Goal: Task Accomplishment & Management: Complete application form

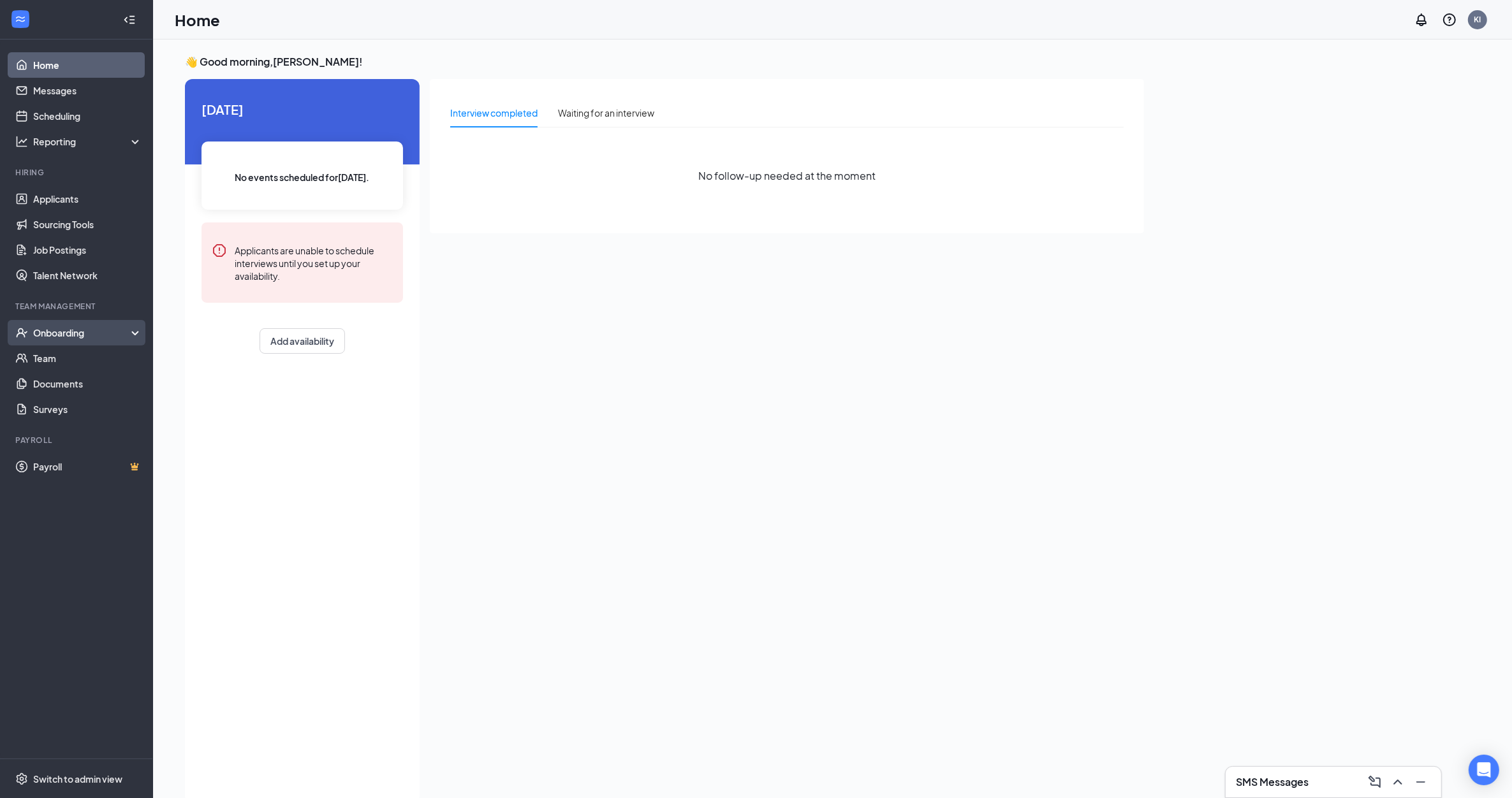
click at [94, 331] on div "Onboarding" at bounding box center [82, 333] width 98 height 13
click at [72, 369] on link "Overview" at bounding box center [88, 358] width 109 height 25
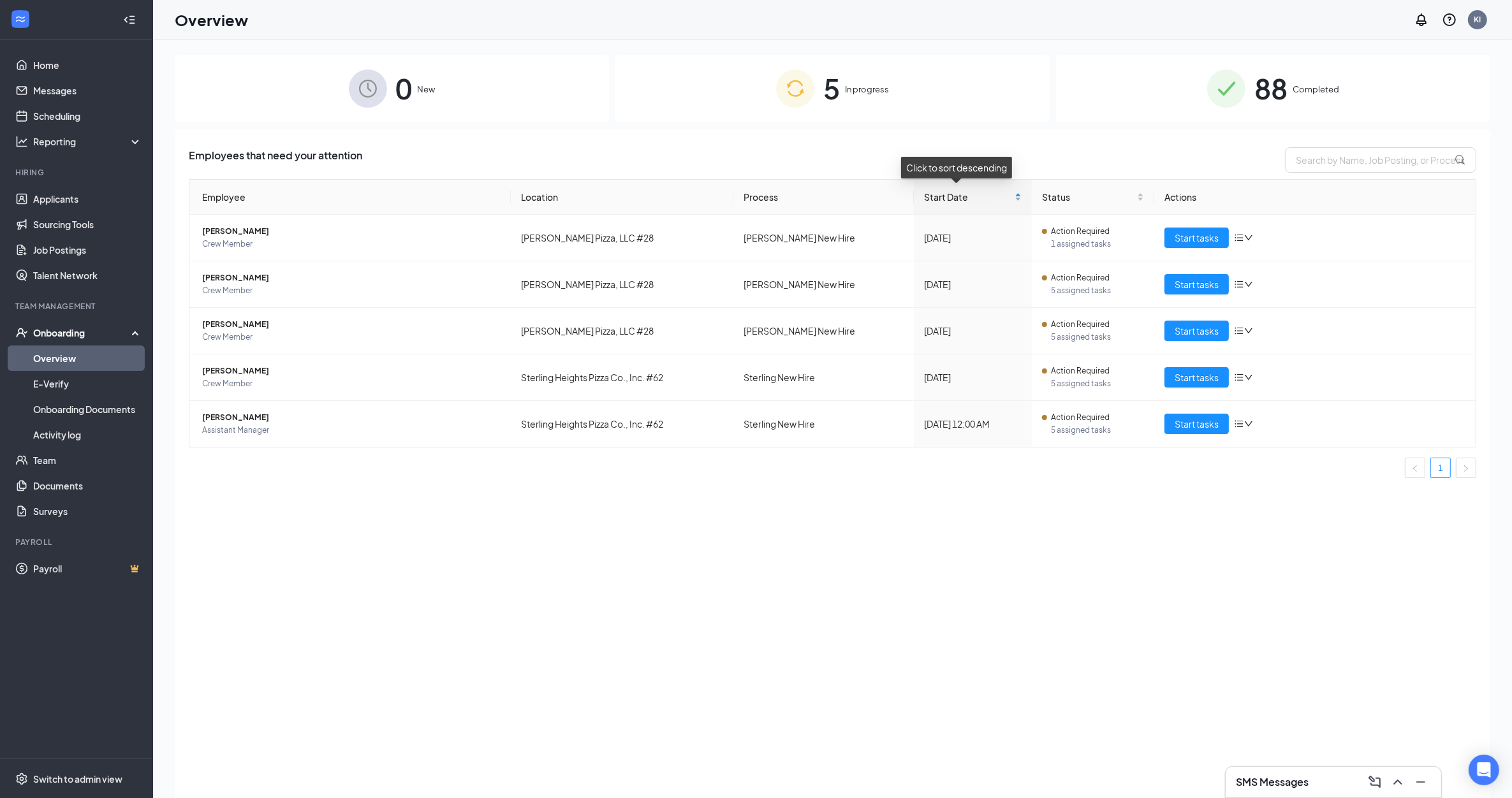
click at [964, 190] on div "Start Date" at bounding box center [973, 197] width 98 height 14
click at [1178, 239] on span "Start tasks" at bounding box center [1196, 237] width 44 height 14
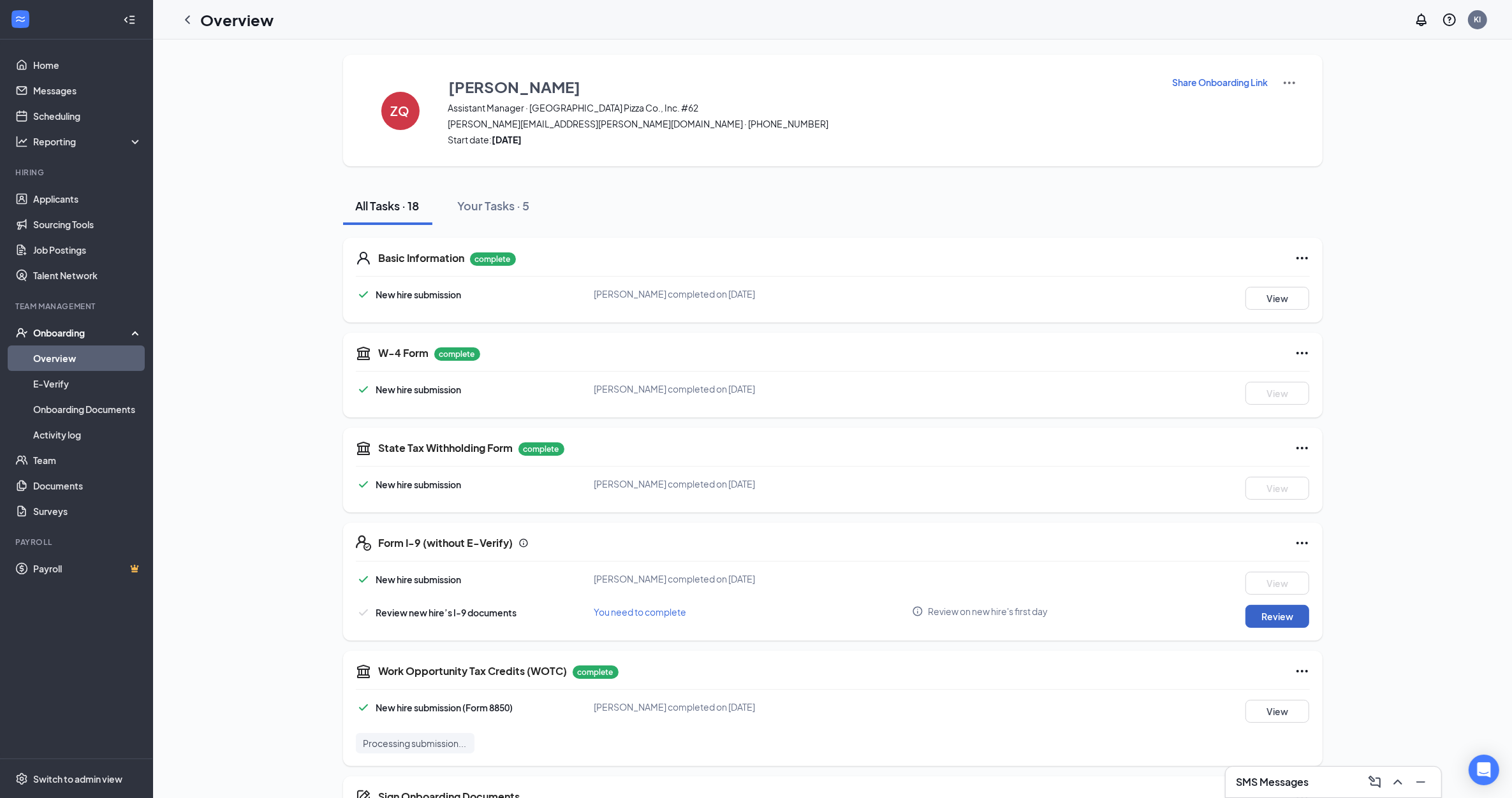
click at [1293, 608] on button "Review" at bounding box center [1278, 616] width 64 height 23
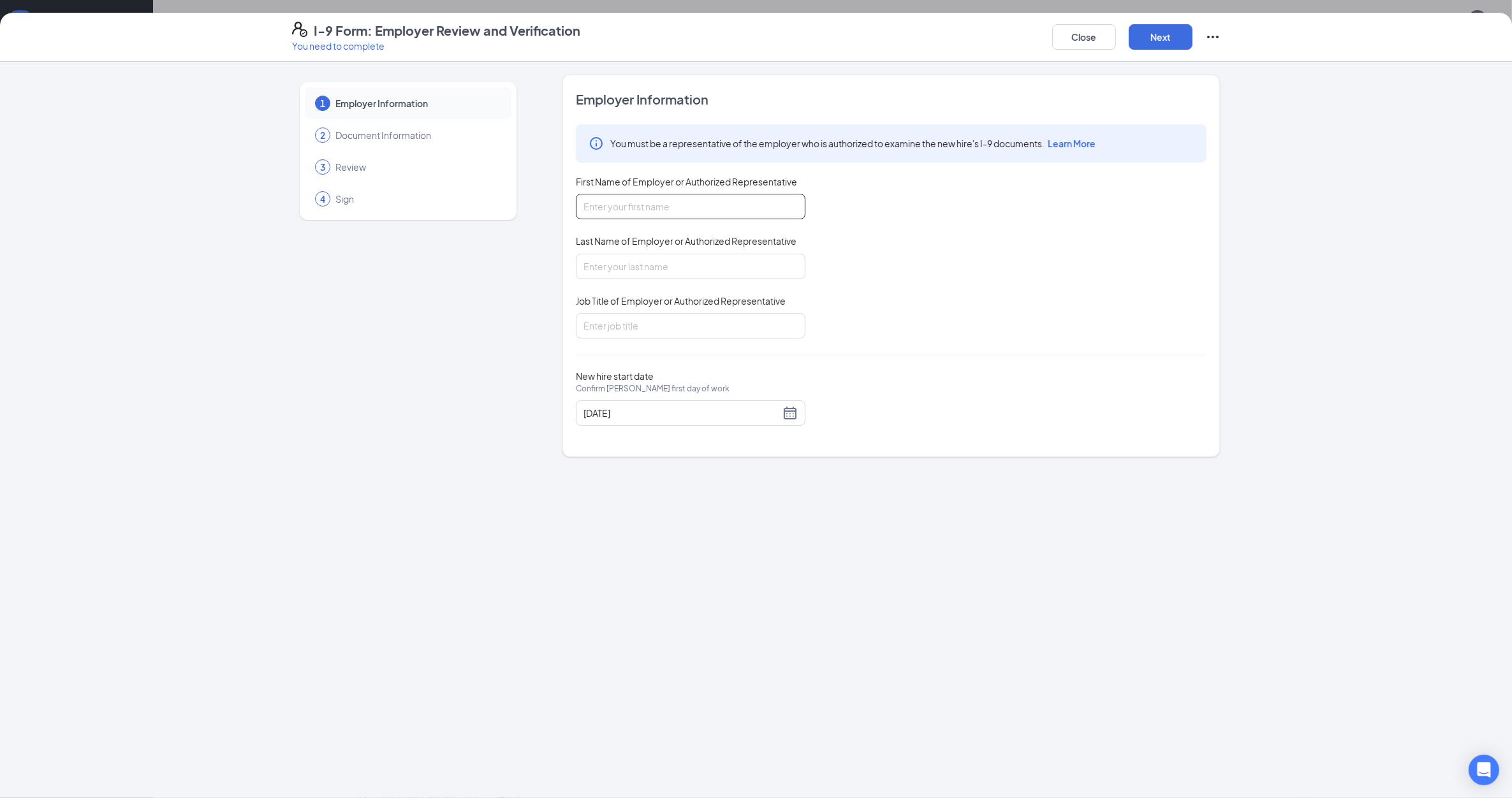
click at [683, 211] on input "First Name of Employer or Authorized Representative" at bounding box center [691, 206] width 230 height 25
type input "[PERSON_NAME]"
click at [674, 265] on input "Last Name of Employer or Authorized Representative" at bounding box center [691, 266] width 230 height 25
type input "[PERSON_NAME]"
click at [631, 329] on input "Job Title of Employer or Authorized Representative" at bounding box center [691, 326] width 230 height 25
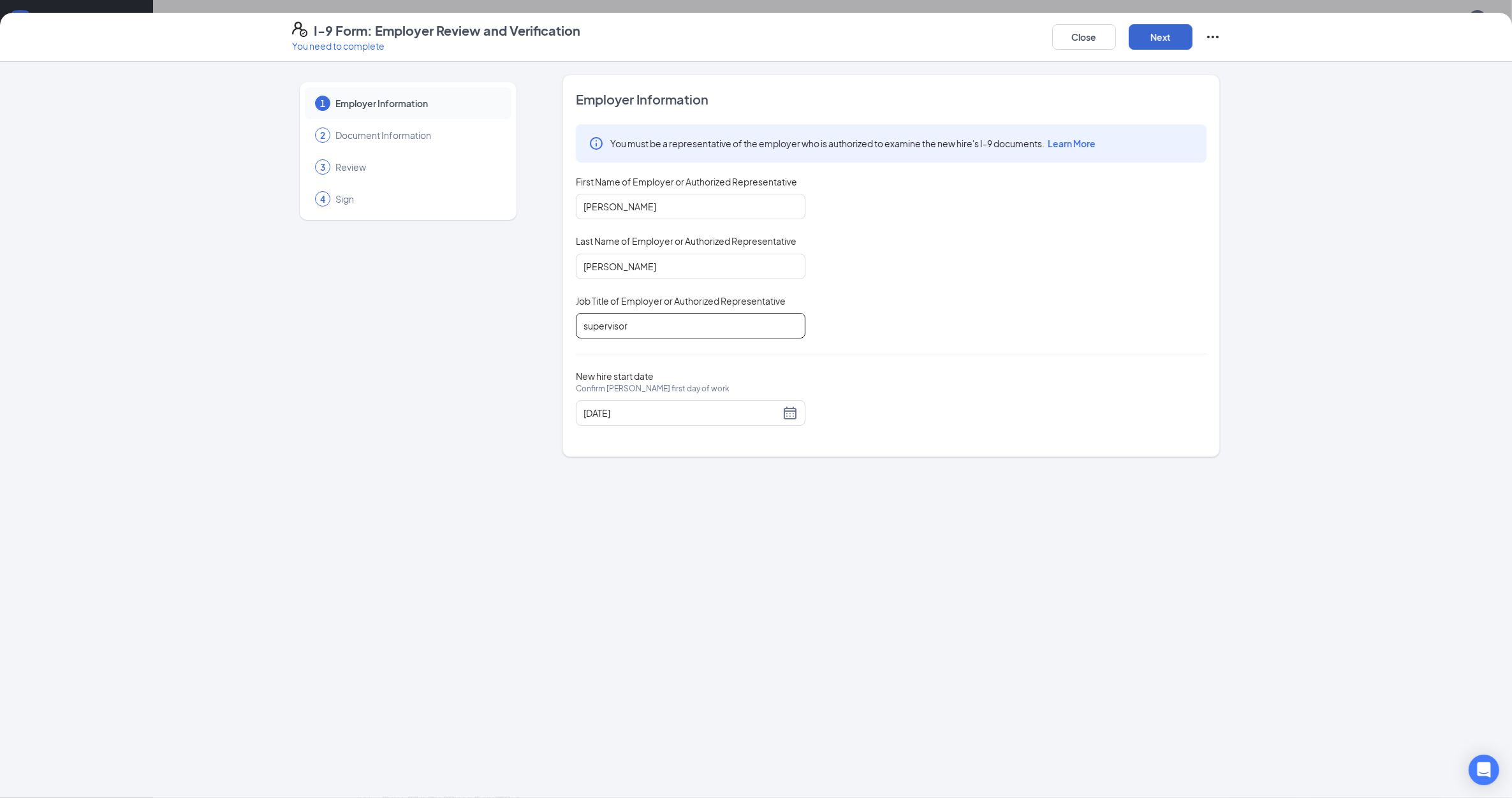
type input "supervisor"
click at [1142, 40] on button "Next" at bounding box center [1161, 37] width 64 height 25
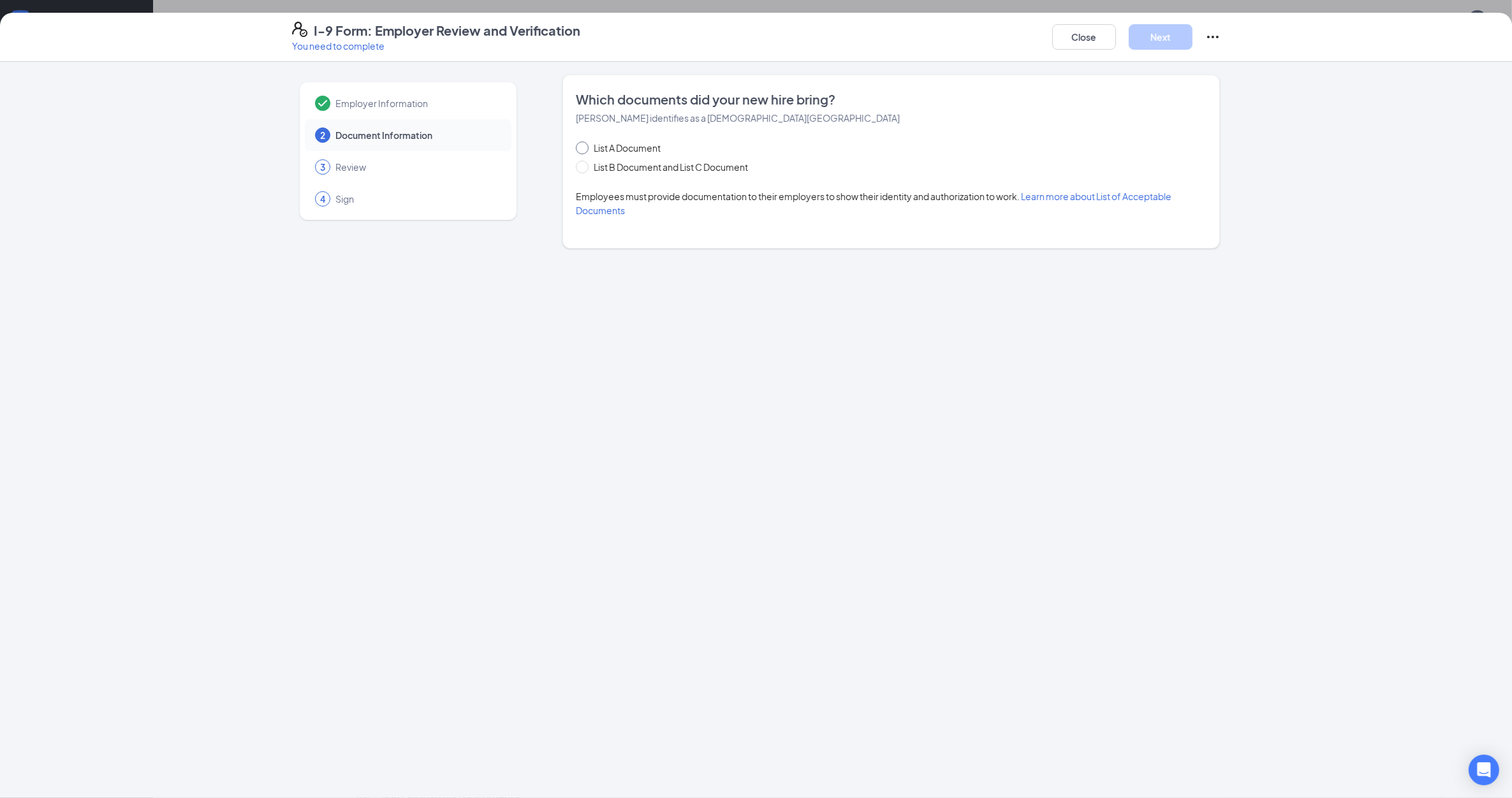
click at [587, 145] on span at bounding box center [582, 148] width 13 height 13
click at [584, 145] on input "List A Document" at bounding box center [580, 145] width 8 height 8
radio input "true"
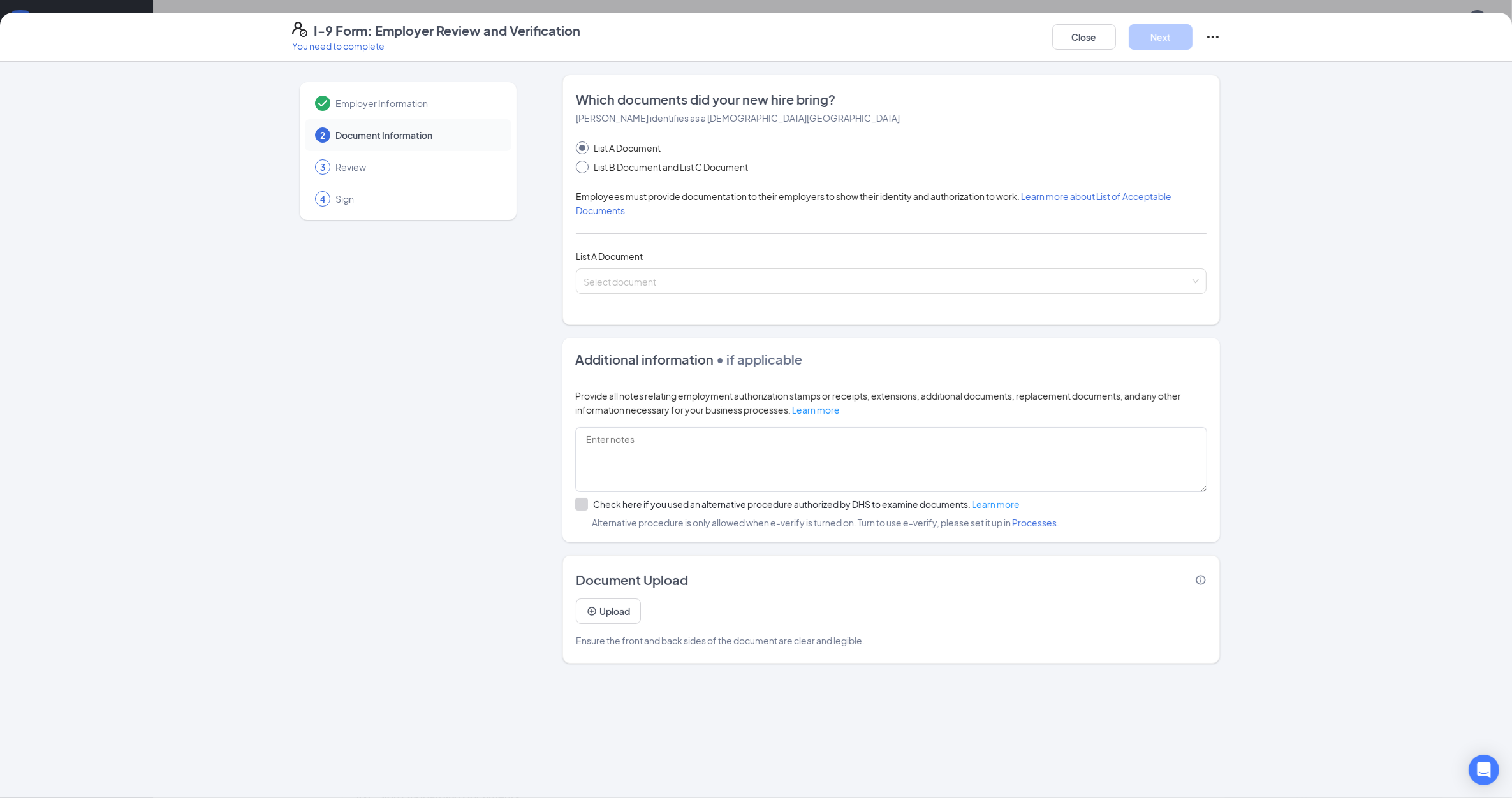
click at [581, 169] on input "List B Document and List C Document" at bounding box center [580, 165] width 8 height 8
radio input "true"
radio input "false"
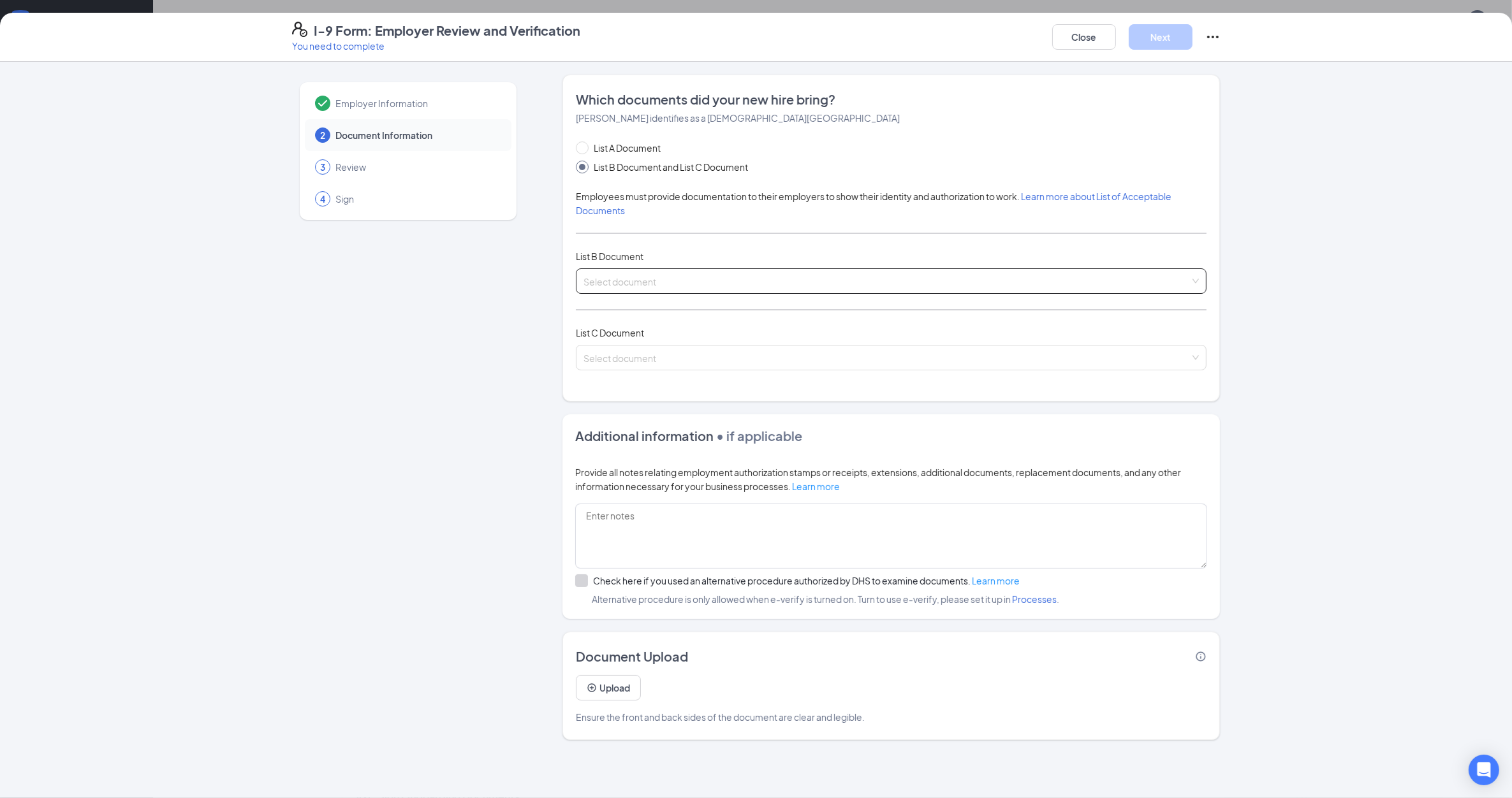
click at [703, 276] on input "search" at bounding box center [886, 279] width 607 height 19
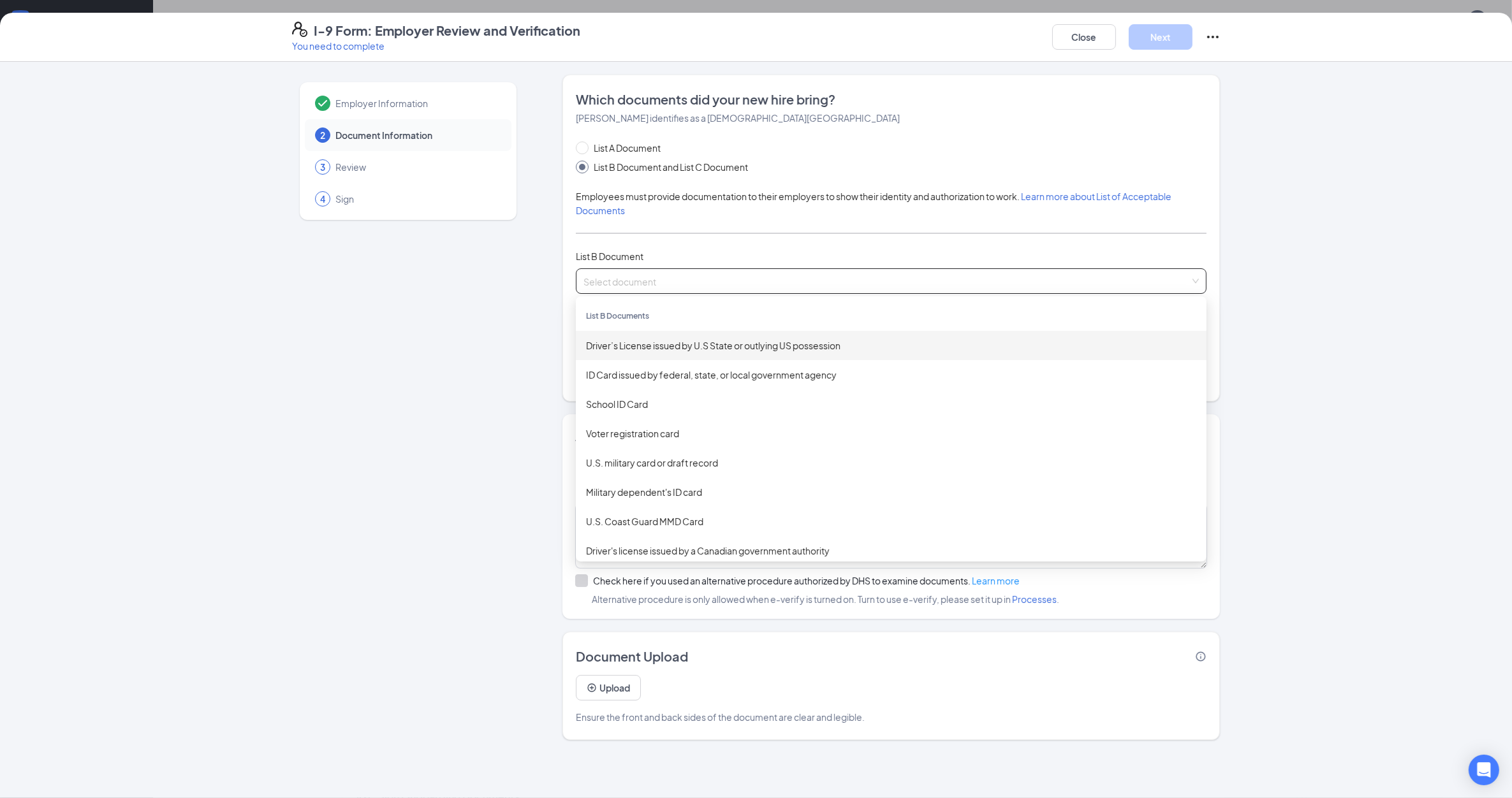
click at [716, 348] on div "Driver’s License issued by U.S State or outlying US possession" at bounding box center [891, 345] width 611 height 14
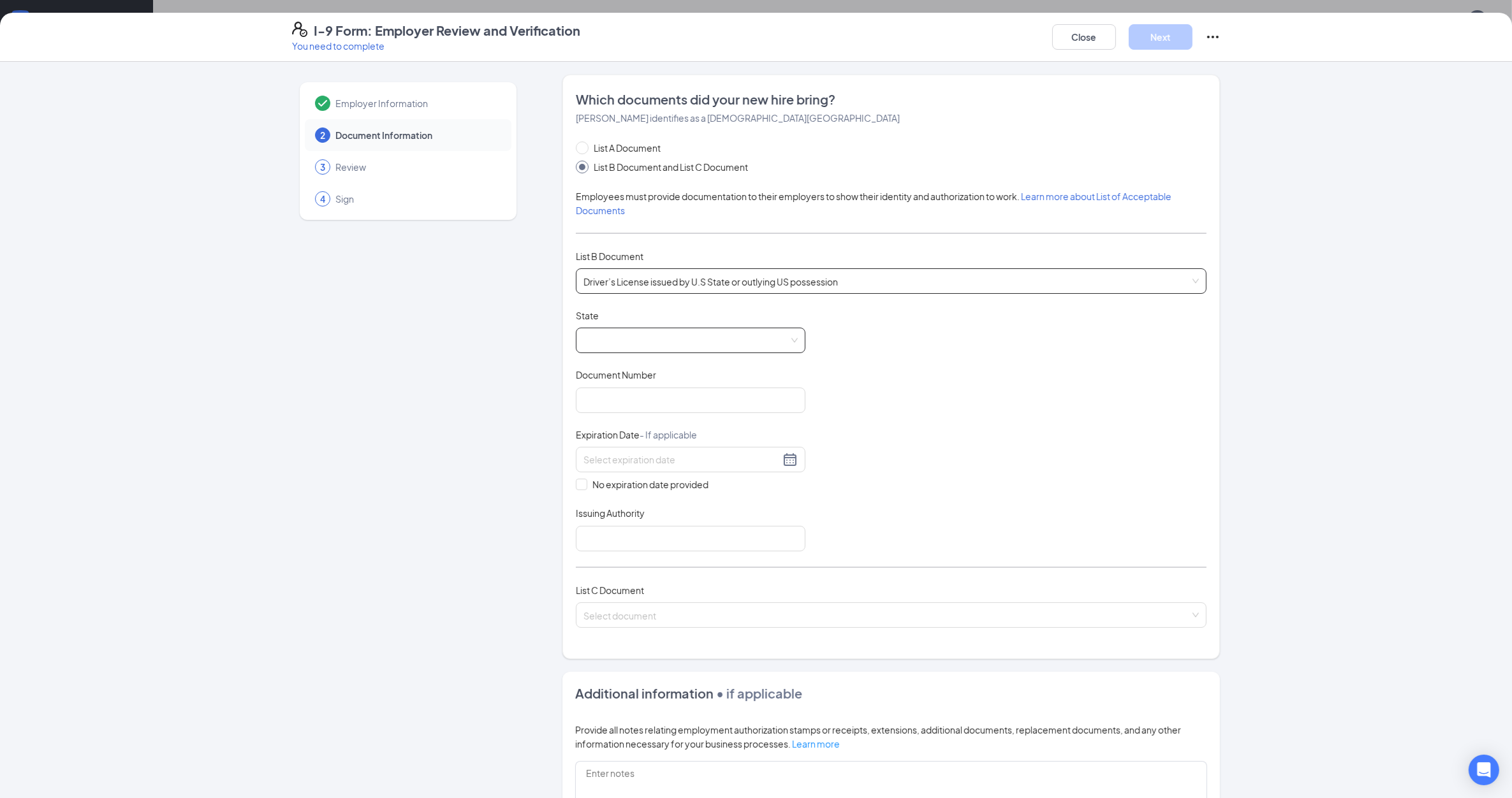
click at [680, 348] on span at bounding box center [691, 341] width 215 height 24
click at [627, 524] on div "[US_STATE]" at bounding box center [691, 521] width 209 height 14
click at [614, 403] on input "Document Number" at bounding box center [691, 400] width 230 height 25
type input "q532974040977"
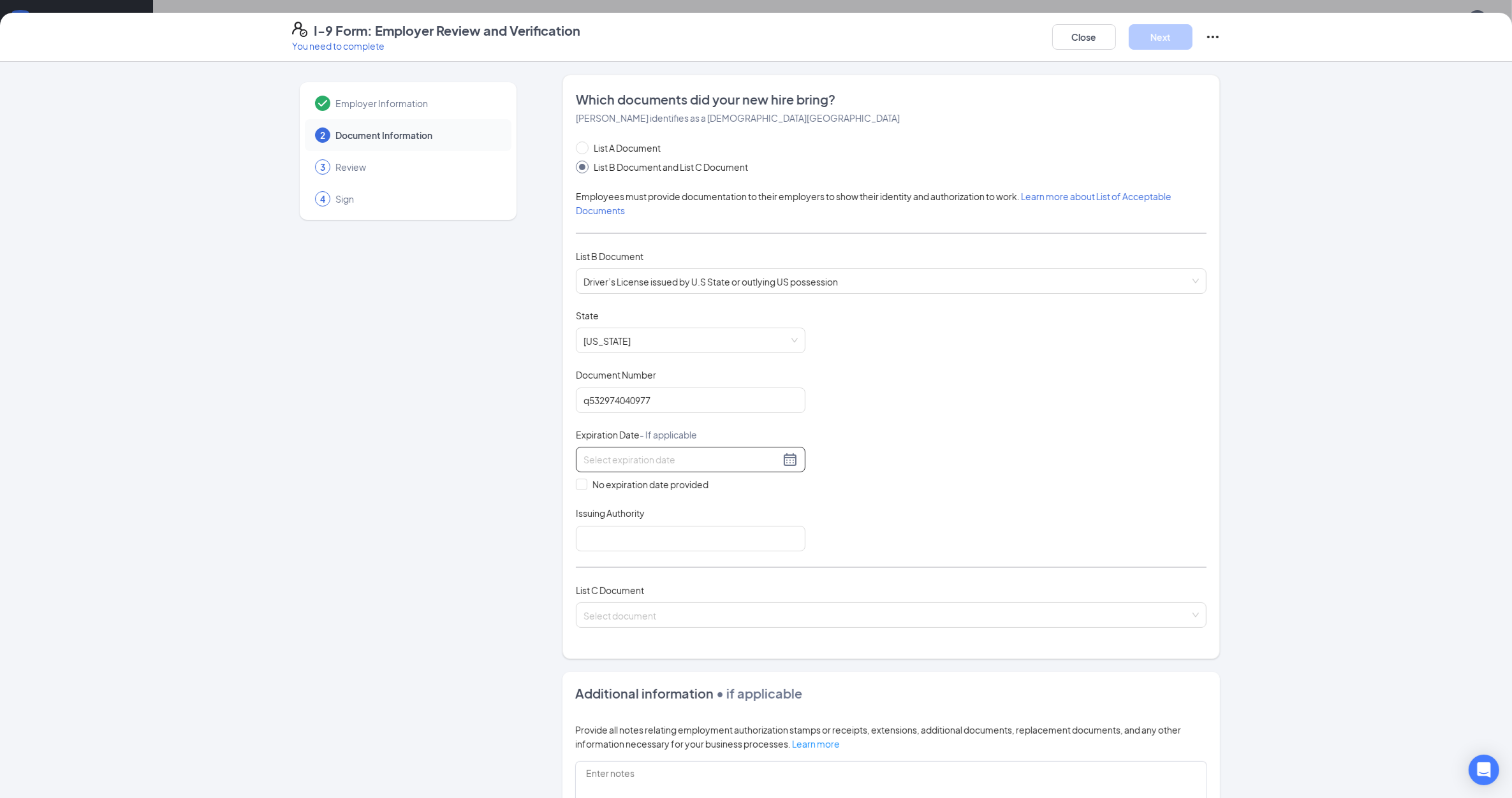
click at [785, 460] on div at bounding box center [691, 459] width 215 height 15
click at [738, 488] on span "button" at bounding box center [736, 490] width 7 height 7
click at [722, 488] on span "button" at bounding box center [722, 490] width 7 height 7
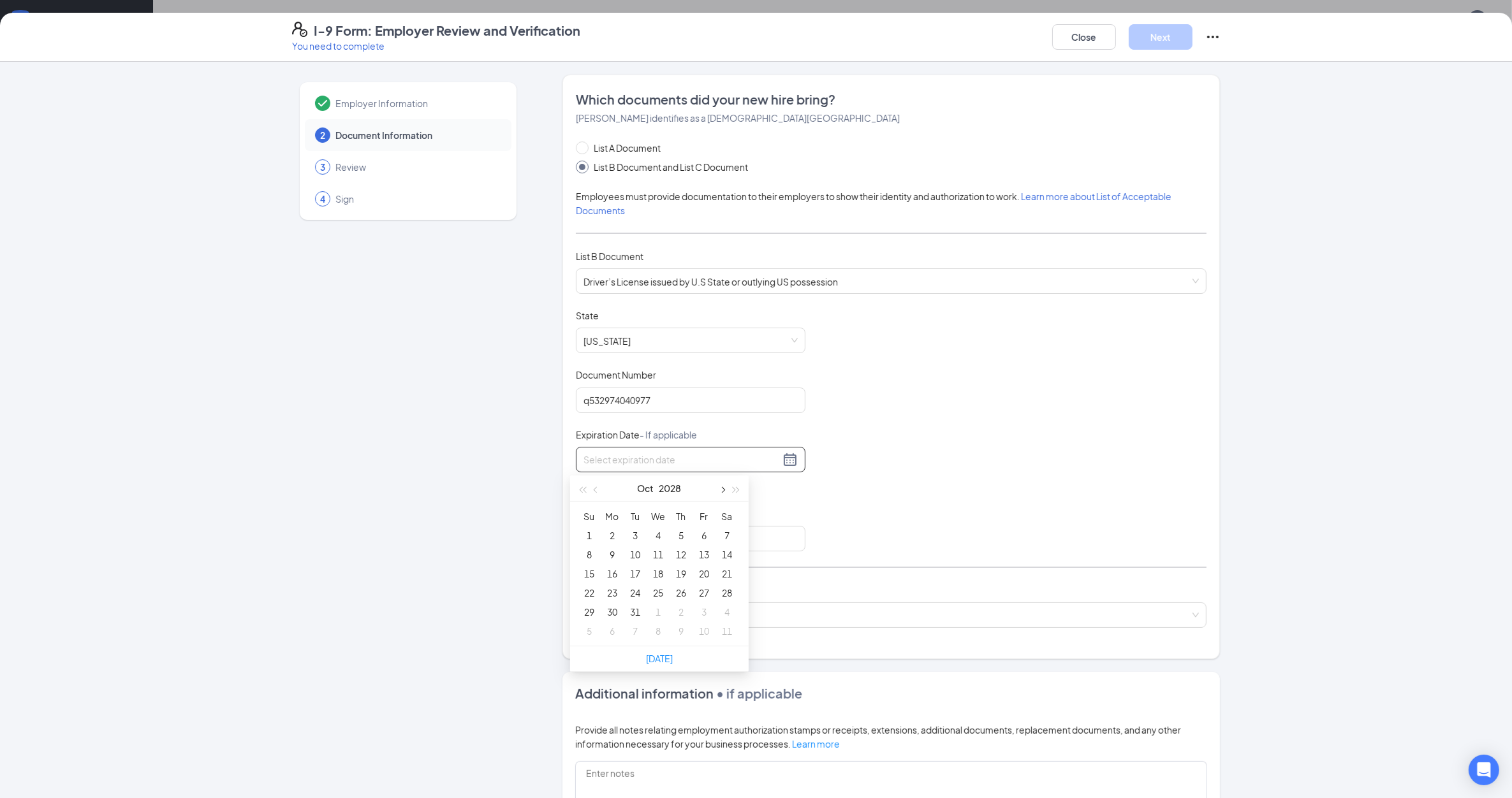
click at [722, 488] on span "button" at bounding box center [722, 490] width 7 height 7
type input "[DATE]"
click at [613, 610] on div "25" at bounding box center [612, 612] width 15 height 15
click at [622, 535] on input "Issuing Authority" at bounding box center [691, 538] width 230 height 25
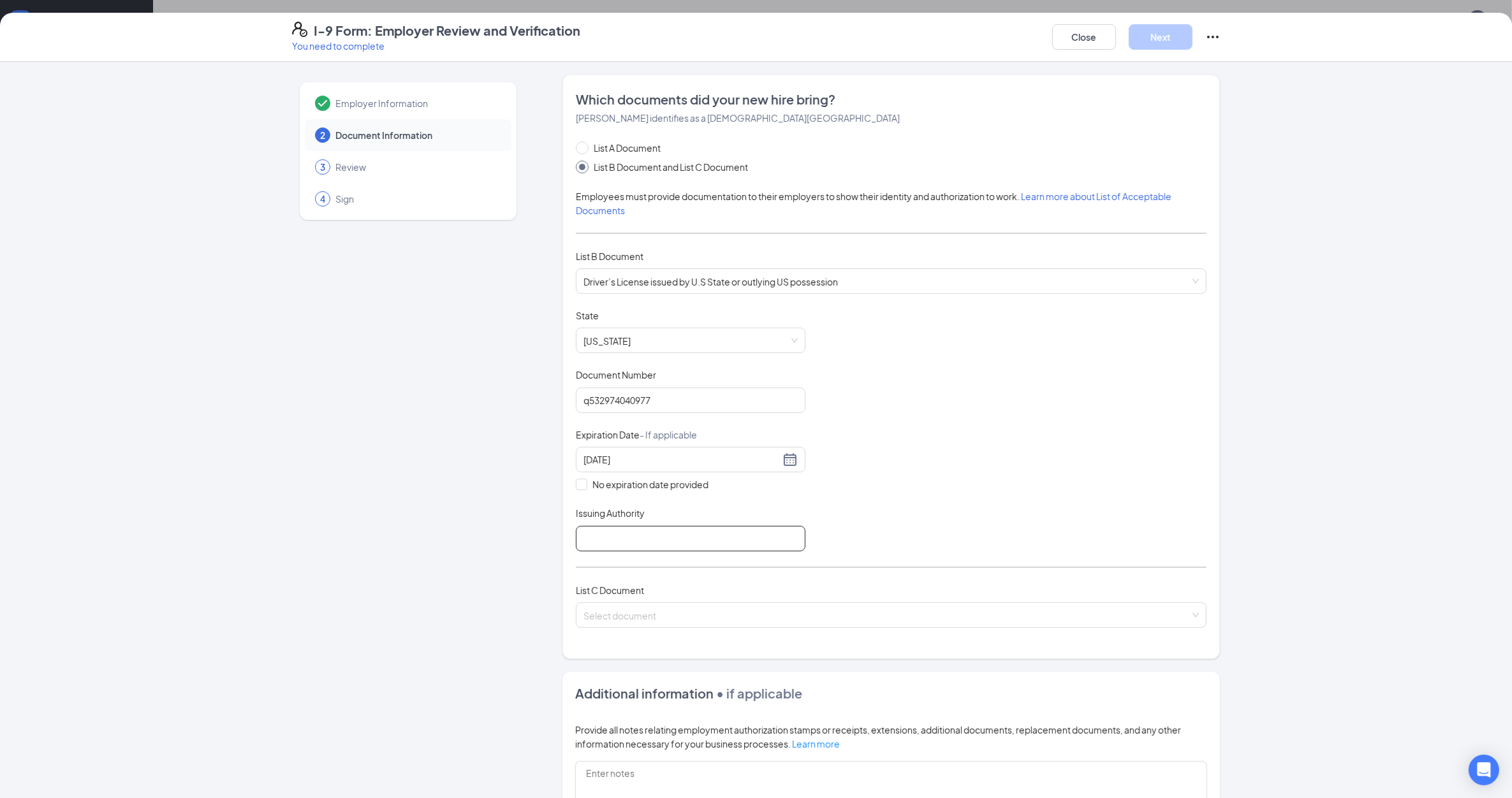
click at [600, 542] on input "Issuing Authority" at bounding box center [691, 538] width 230 height 25
type input "state of [US_STATE]"
click at [713, 618] on input "search" at bounding box center [886, 613] width 607 height 19
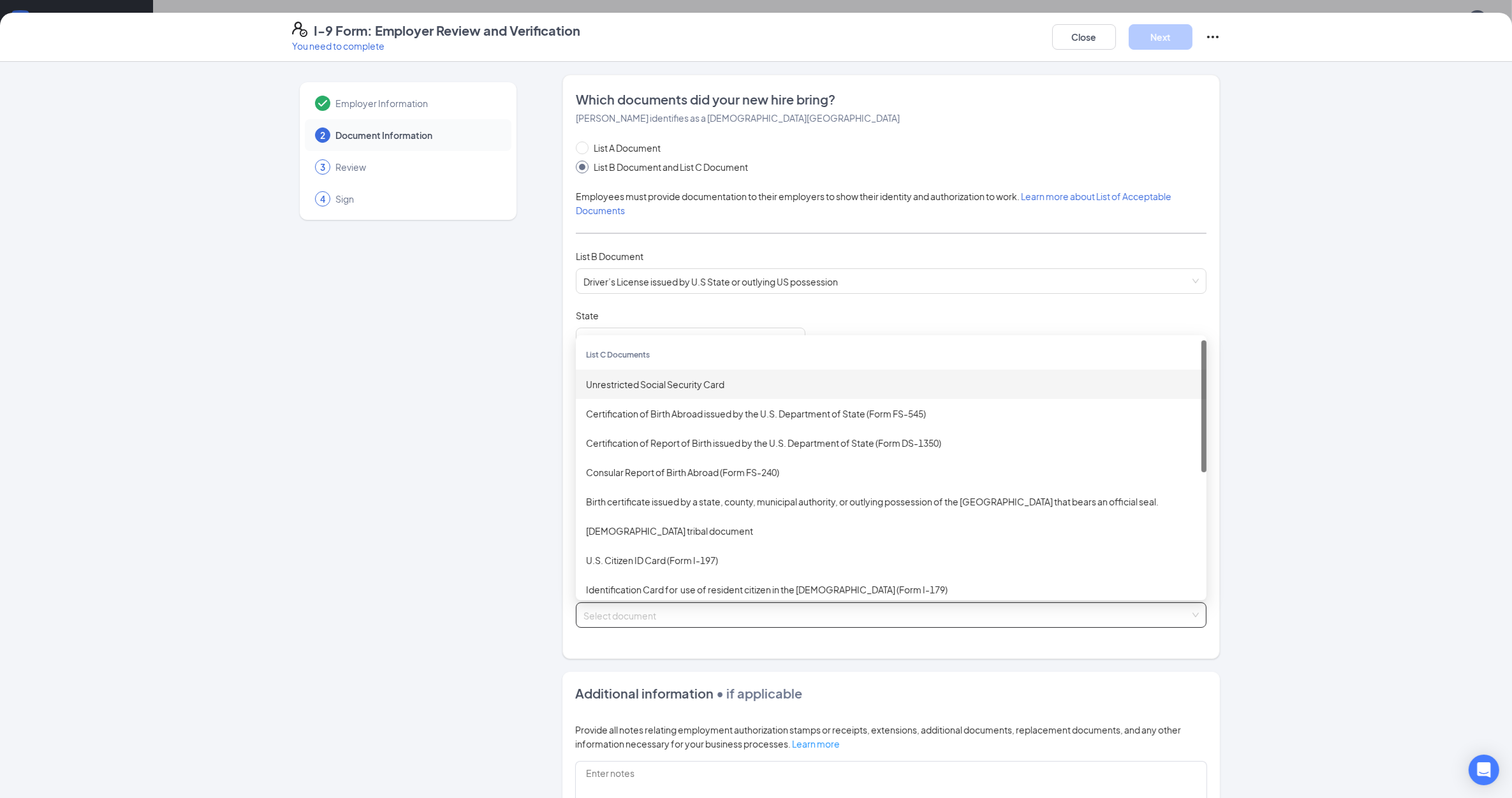
click at [681, 383] on div "Unrestricted Social Security Card" at bounding box center [891, 384] width 611 height 14
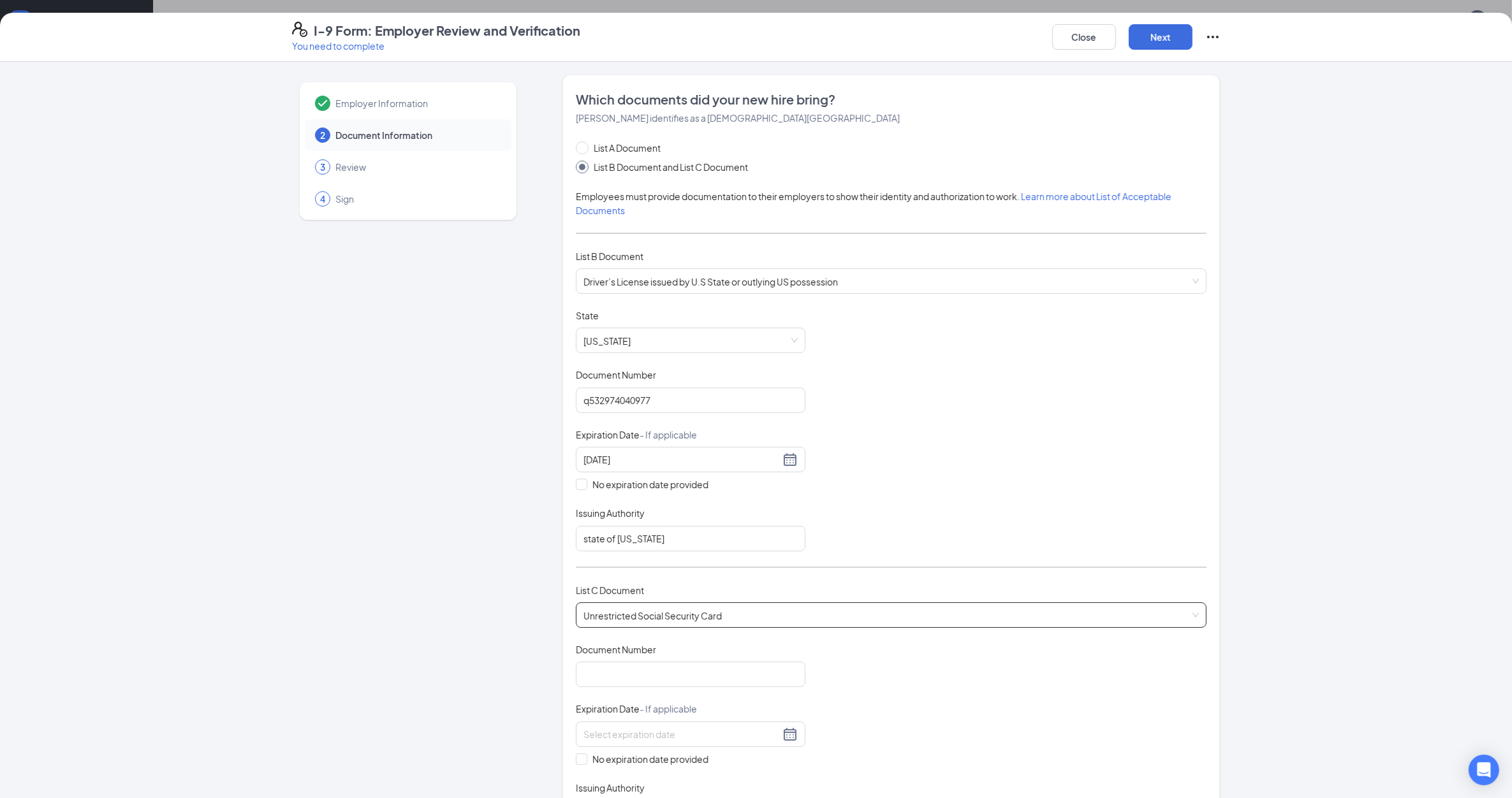
scroll to position [159, 0]
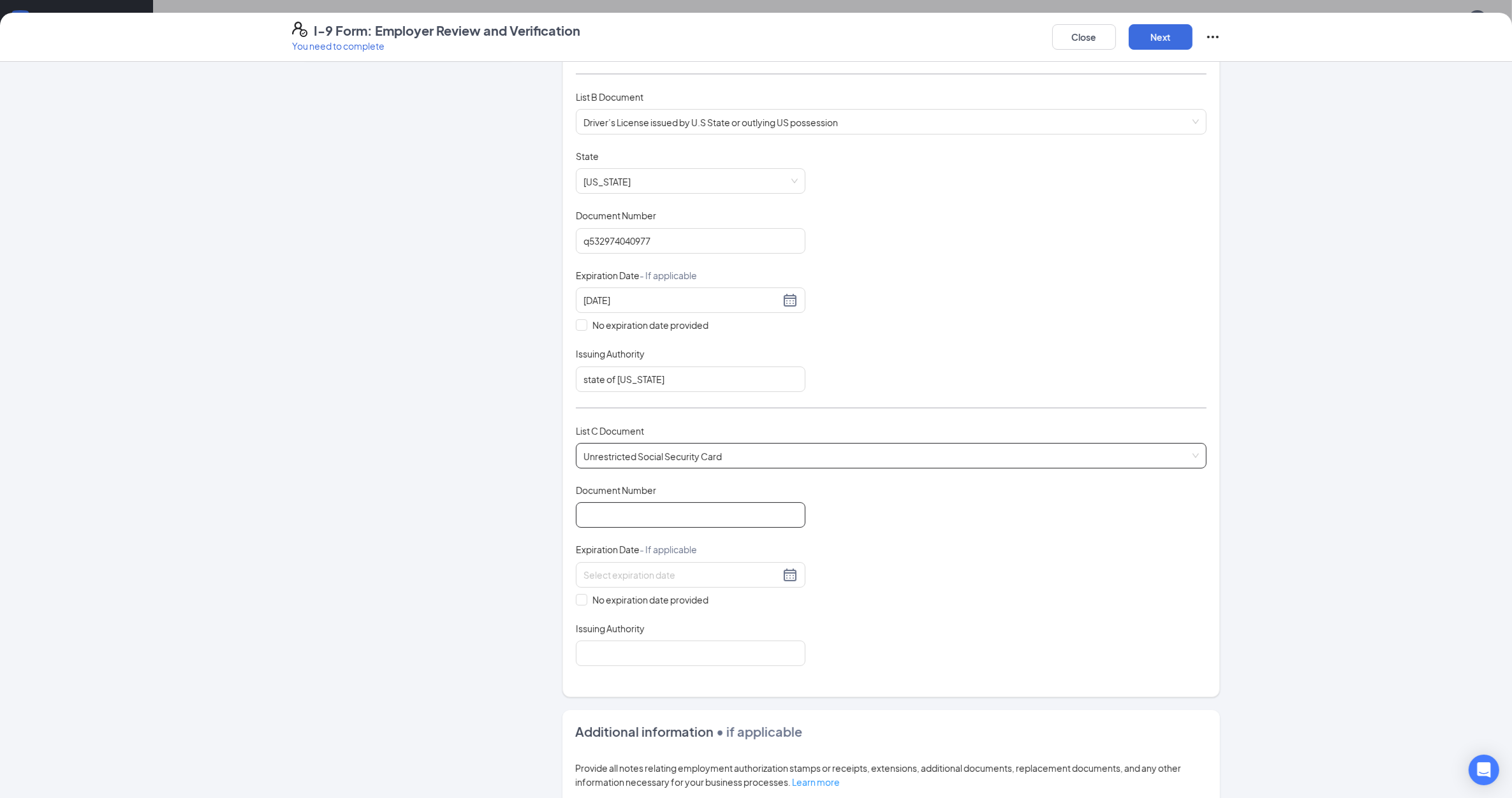
click at [684, 527] on input "Document Number" at bounding box center [691, 515] width 230 height 25
type input "383255705"
click at [576, 599] on input "No expiration date provided" at bounding box center [580, 598] width 8 height 8
checkbox input "true"
click at [598, 649] on input "Issuing Authority" at bounding box center [691, 656] width 230 height 25
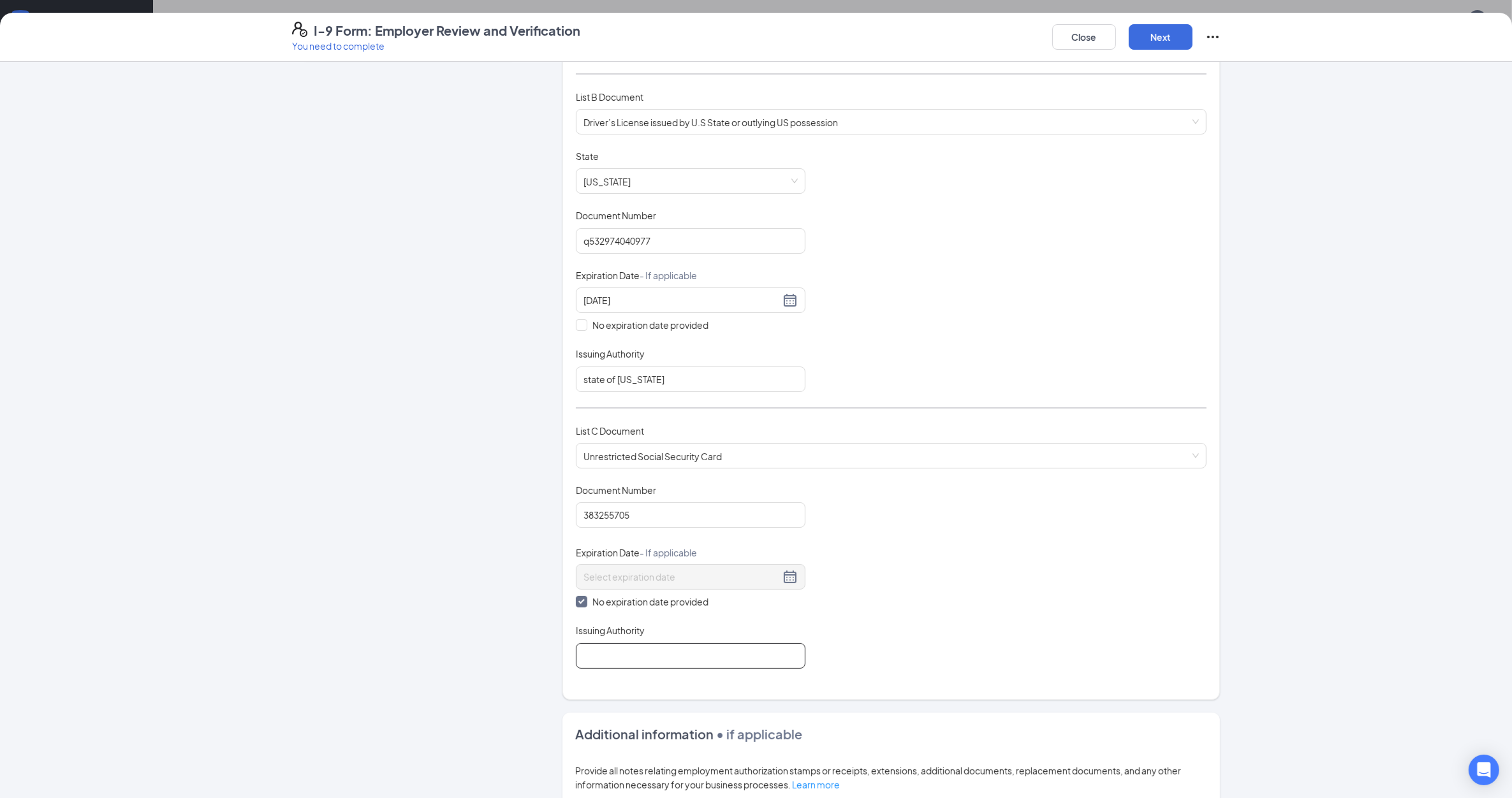
type input "us admin"
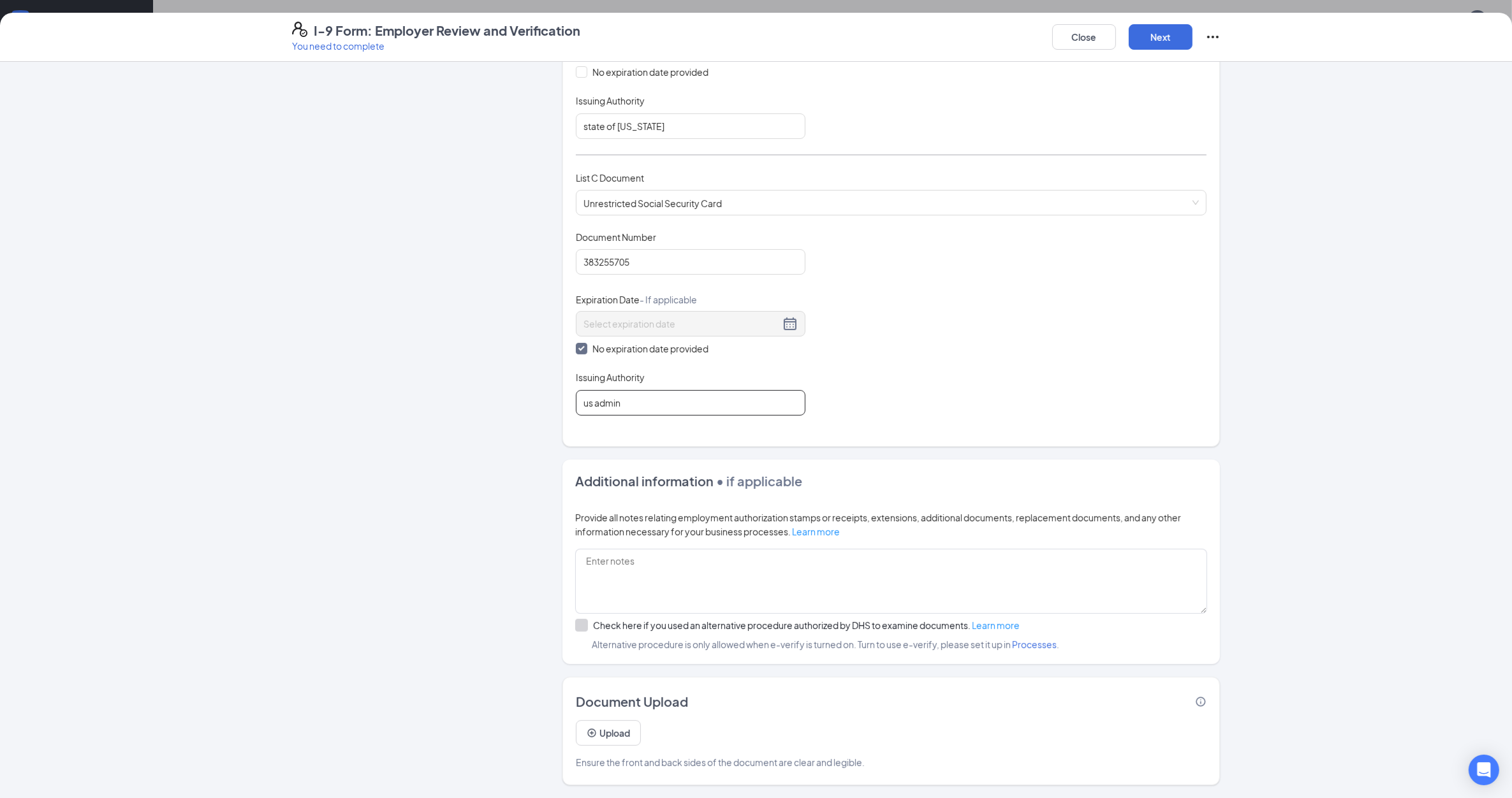
scroll to position [399, 0]
click at [1180, 33] on button "Next" at bounding box center [1161, 37] width 64 height 25
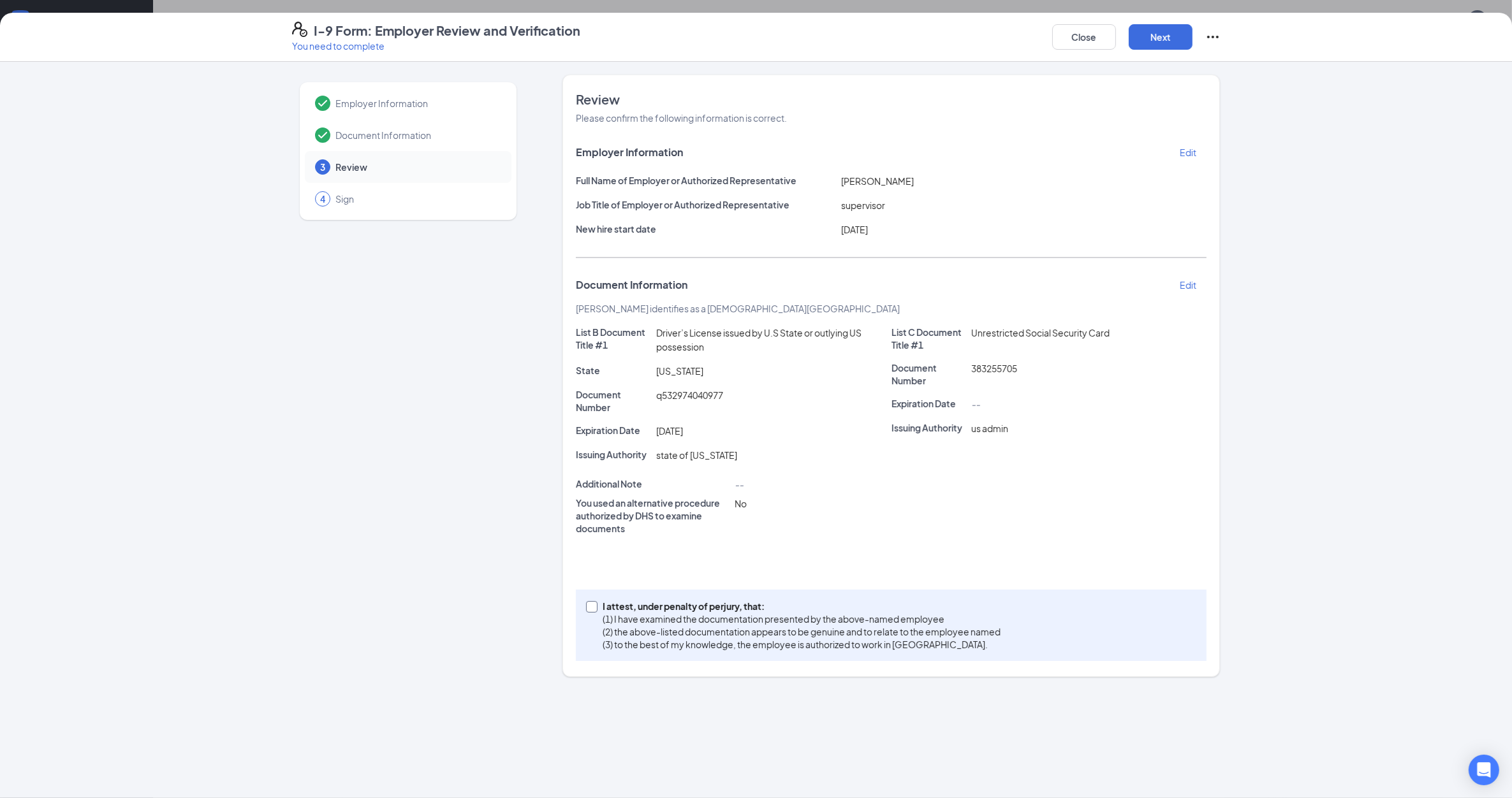
click at [588, 611] on input "I attest, under penalty of [PERSON_NAME], that: (1) I have examined the documen…" at bounding box center [590, 605] width 8 height 8
checkbox input "true"
click at [1148, 50] on div "Close Next" at bounding box center [1136, 37] width 168 height 31
click at [1149, 37] on button "Next" at bounding box center [1161, 37] width 64 height 25
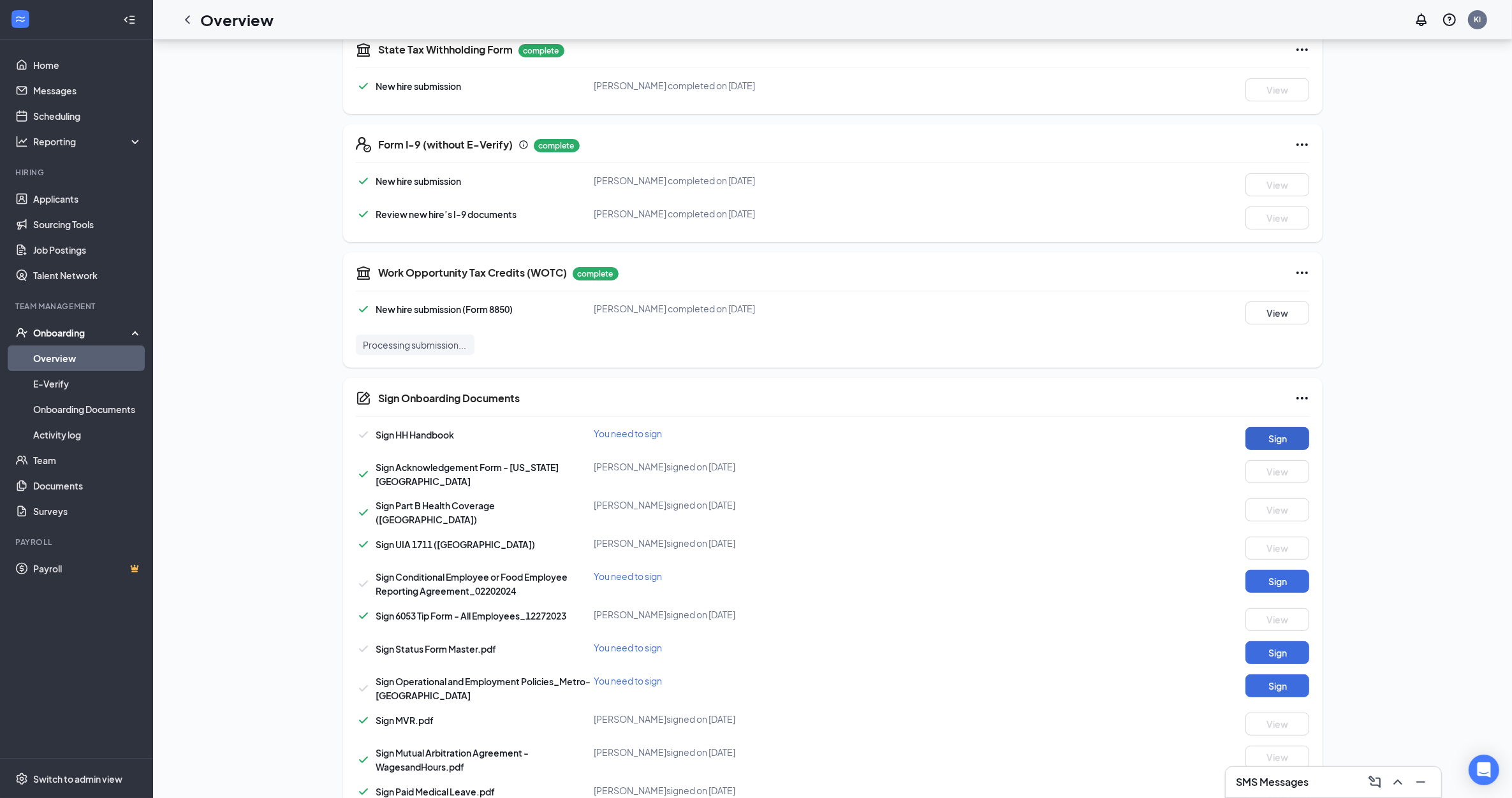
click at [1265, 435] on button "Sign" at bounding box center [1278, 439] width 64 height 23
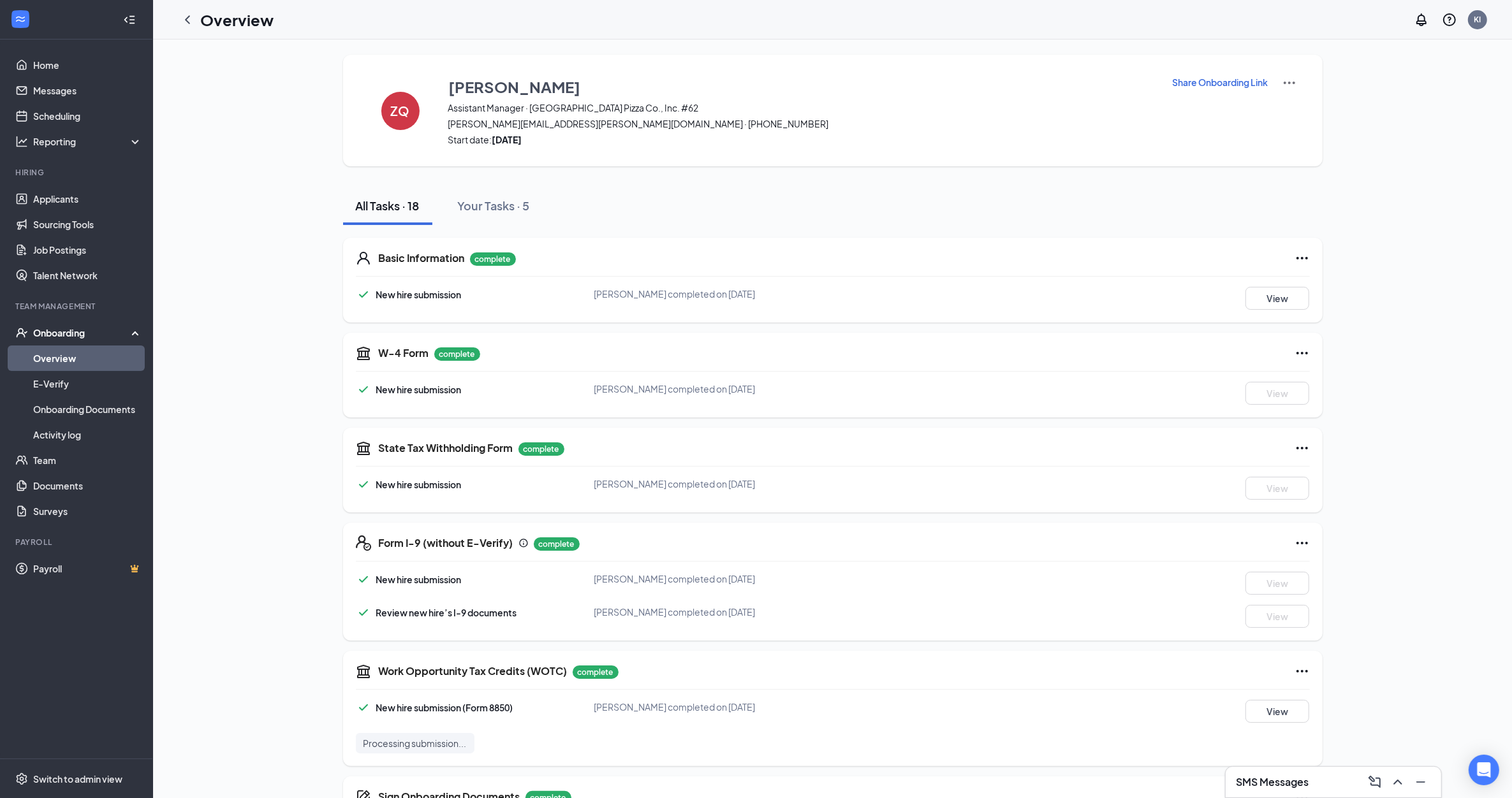
scroll to position [464, 0]
